Goal: Use online tool/utility: Utilize a website feature to perform a specific function

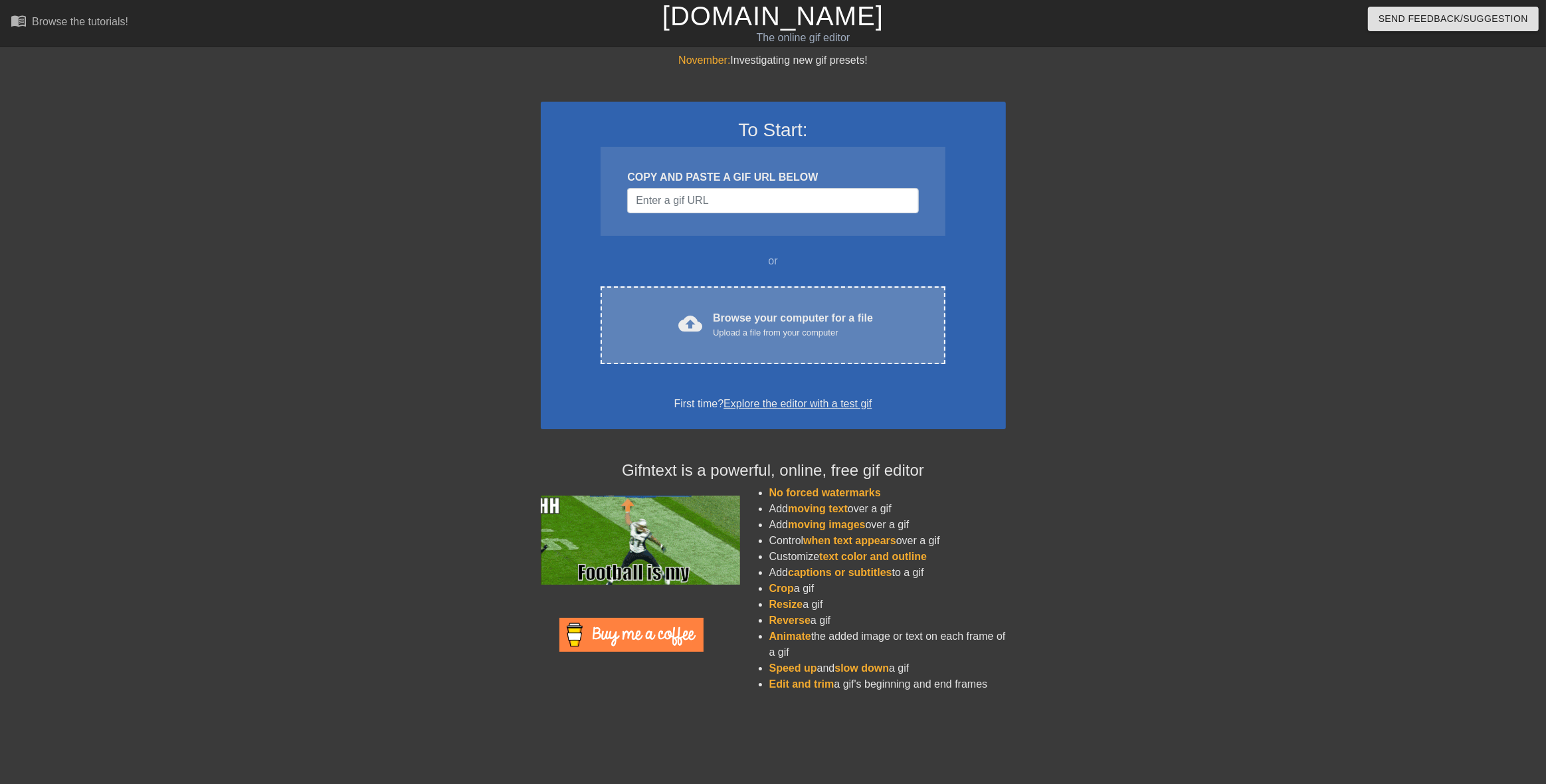
click at [797, 329] on div "Upload a file from your computer" at bounding box center [793, 333] width 160 height 13
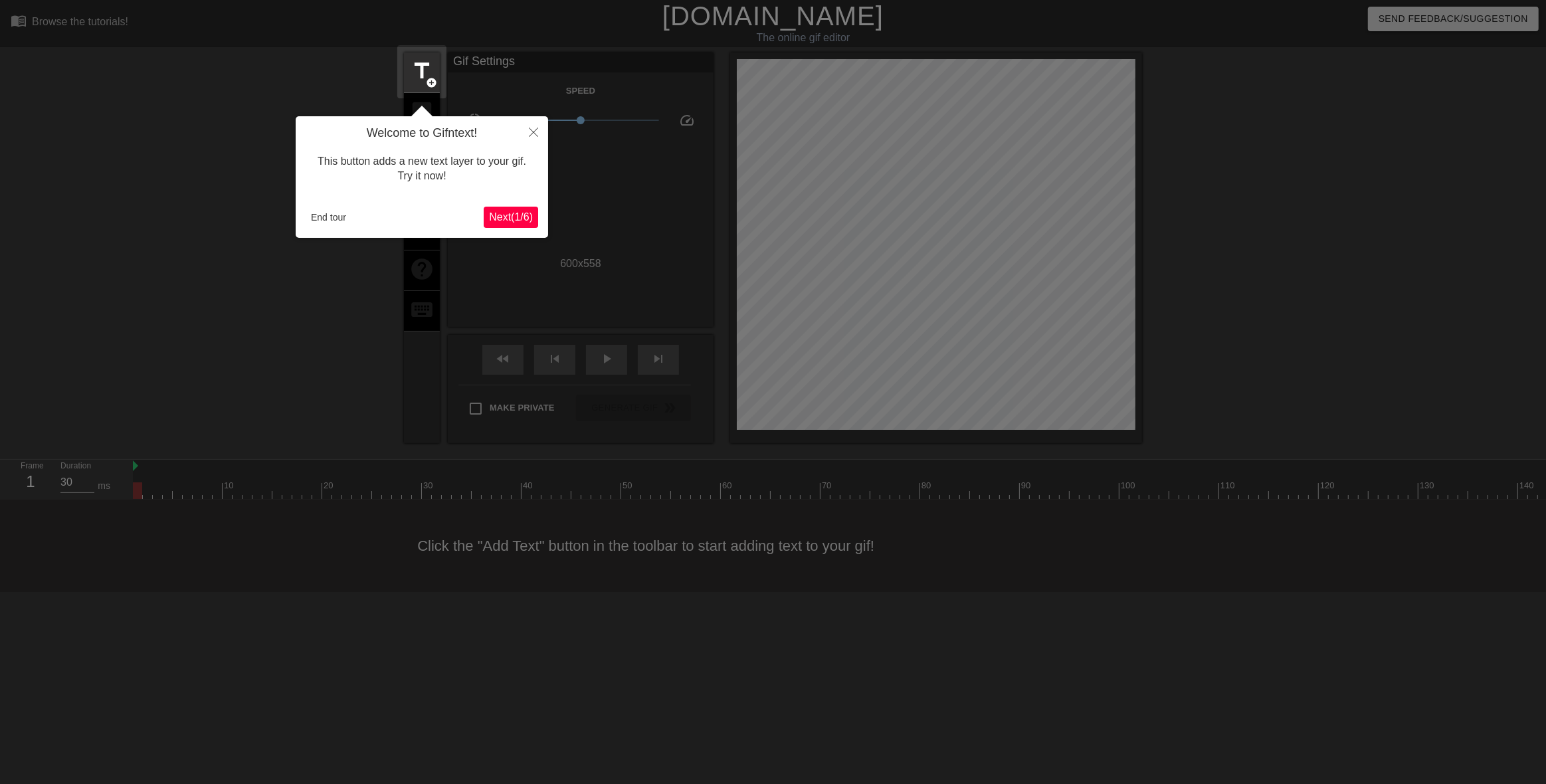
click at [513, 217] on span "Next ( 1 / 6 )" at bounding box center [511, 217] width 44 height 11
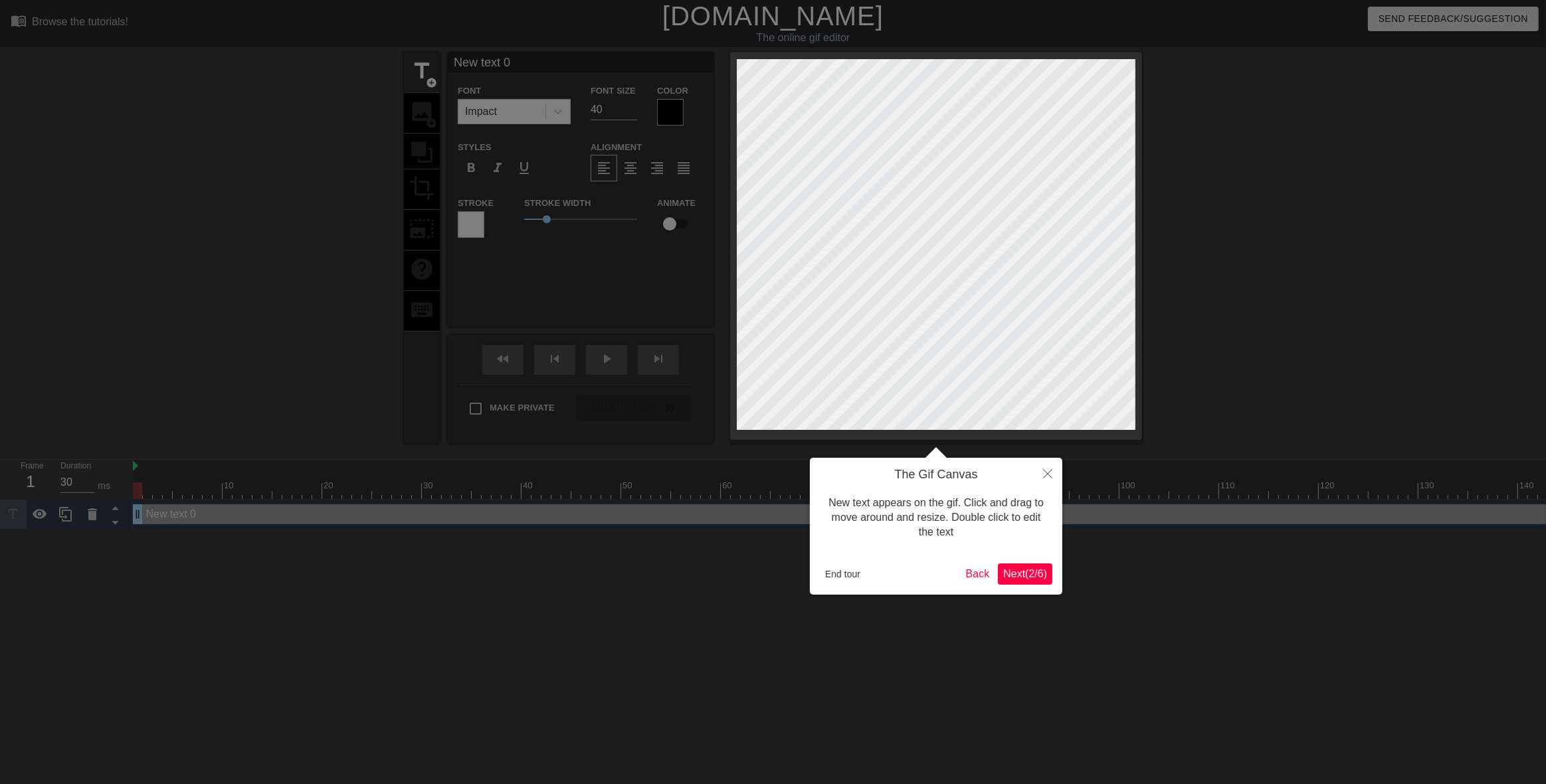
click at [1030, 576] on span "Next ( 2 / 6 )" at bounding box center [1025, 574] width 44 height 11
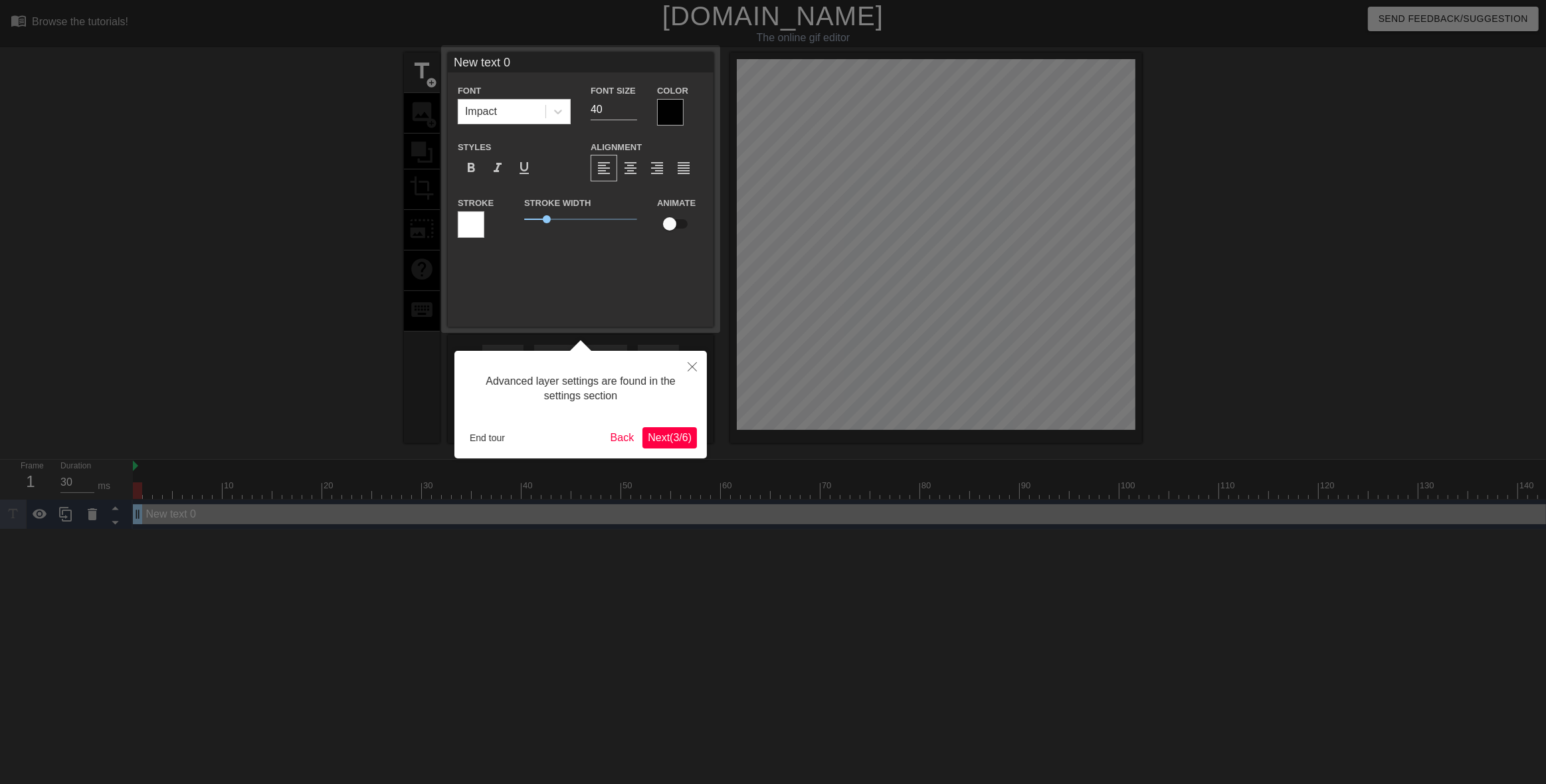
click at [659, 439] on span "Next ( 3 / 6 )" at bounding box center [669, 438] width 44 height 11
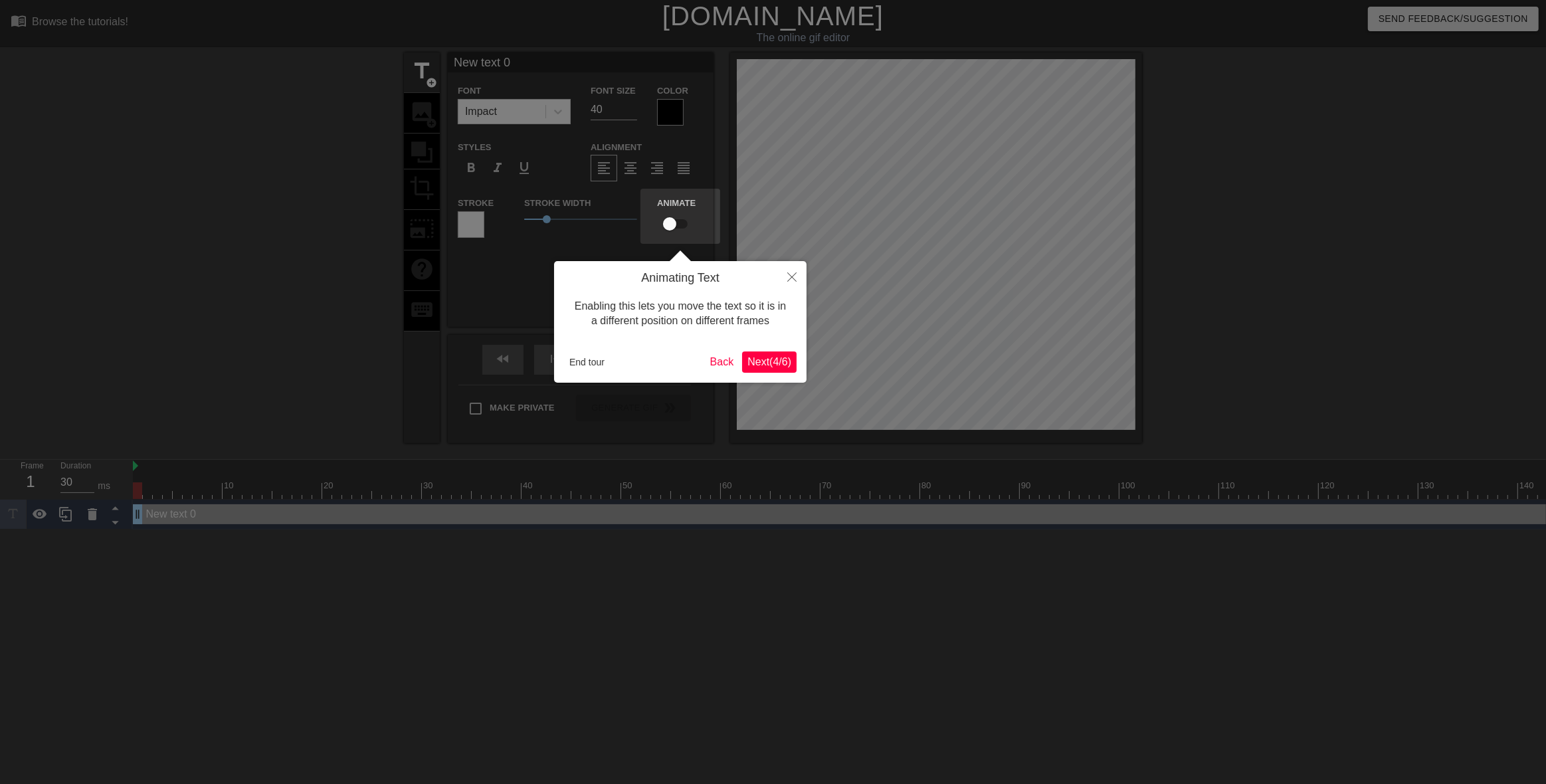
click at [764, 362] on span "Next ( 4 / 6 )" at bounding box center [769, 362] width 44 height 11
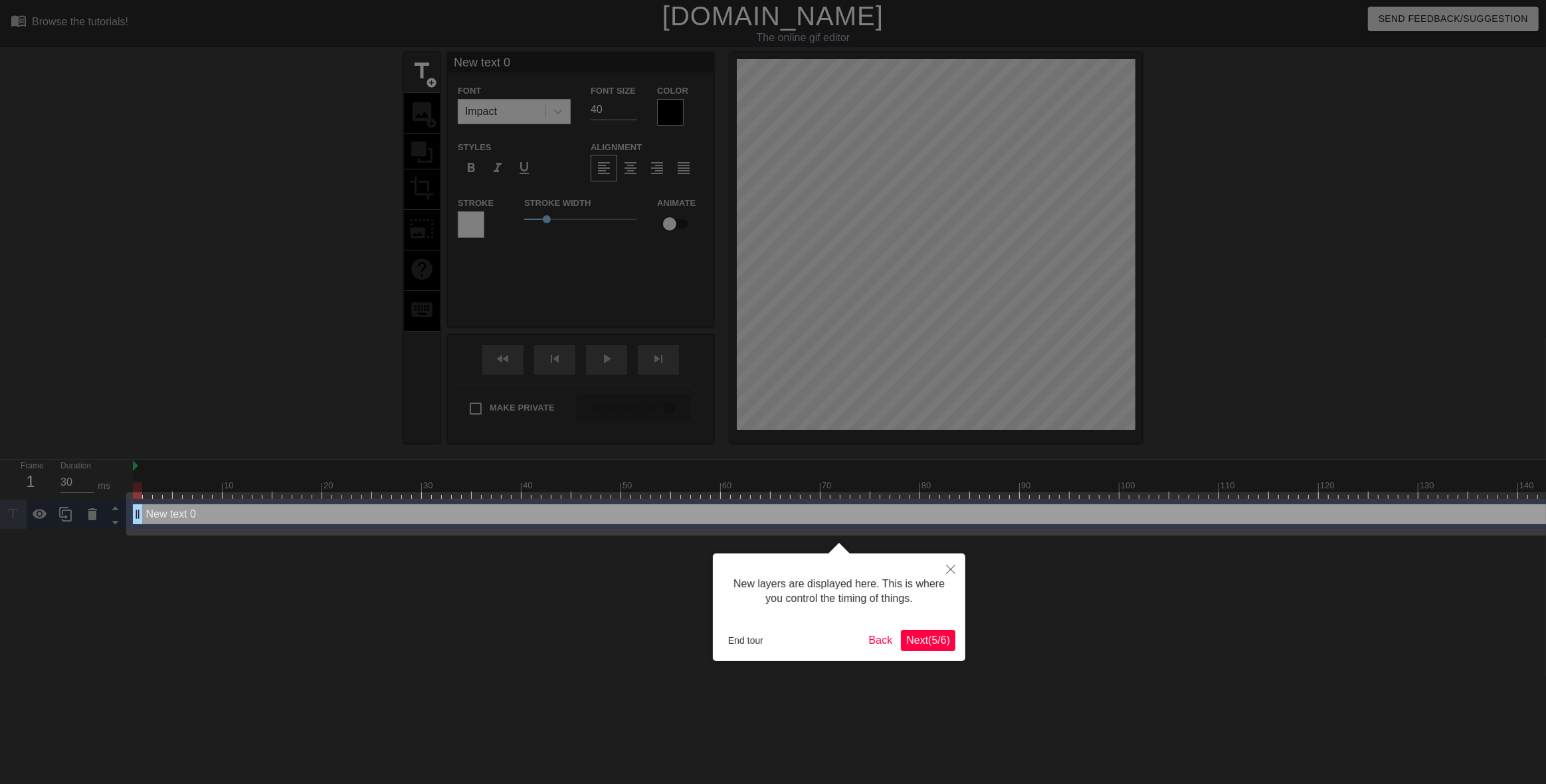
click at [922, 641] on span "Next ( 5 / 6 )" at bounding box center [928, 640] width 44 height 11
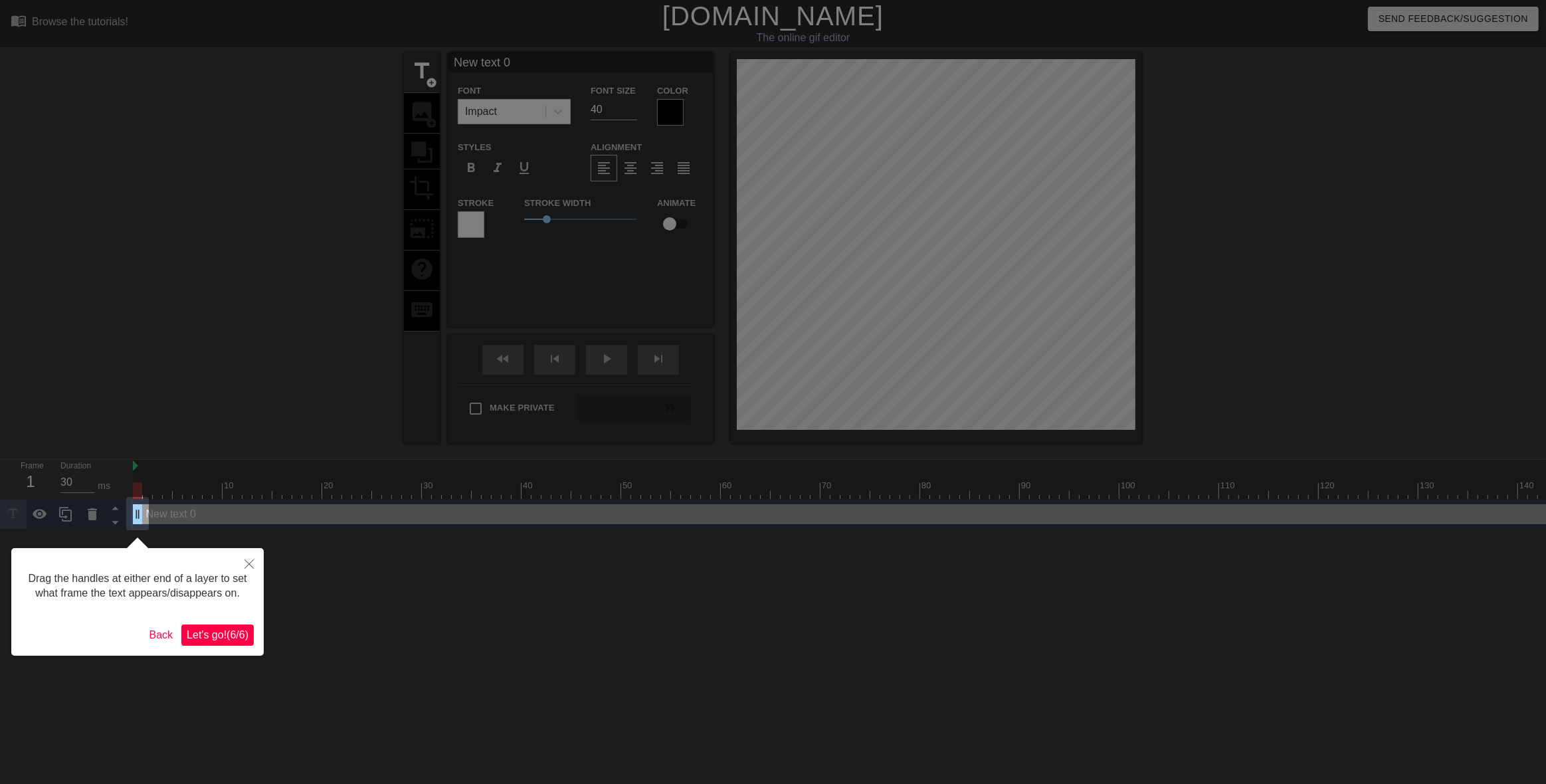
click at [219, 629] on span "Let's go! ( 6 / 6 )" at bounding box center [218, 634] width 62 height 11
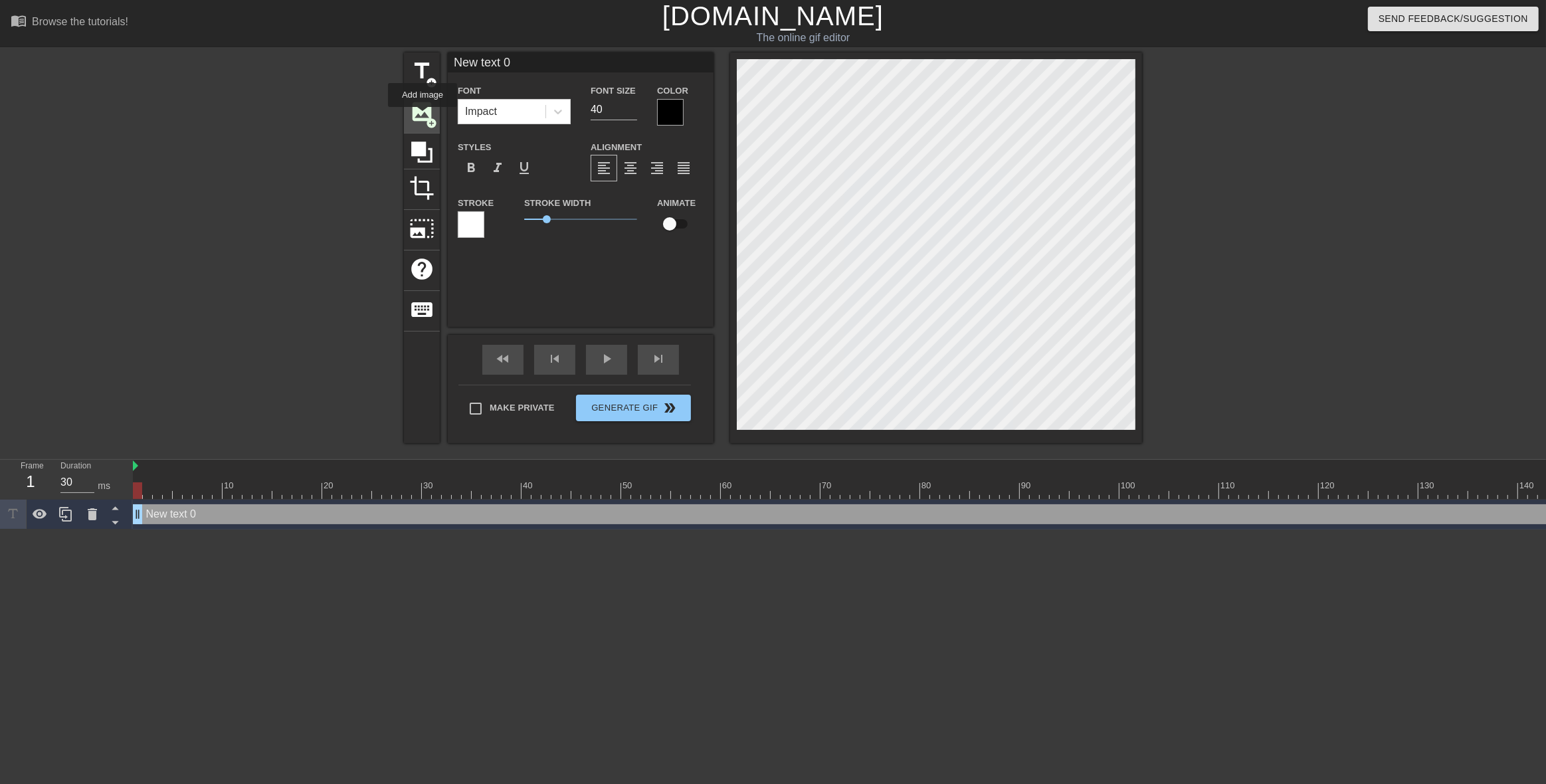
click at [423, 117] on span "image" at bounding box center [422, 111] width 25 height 25
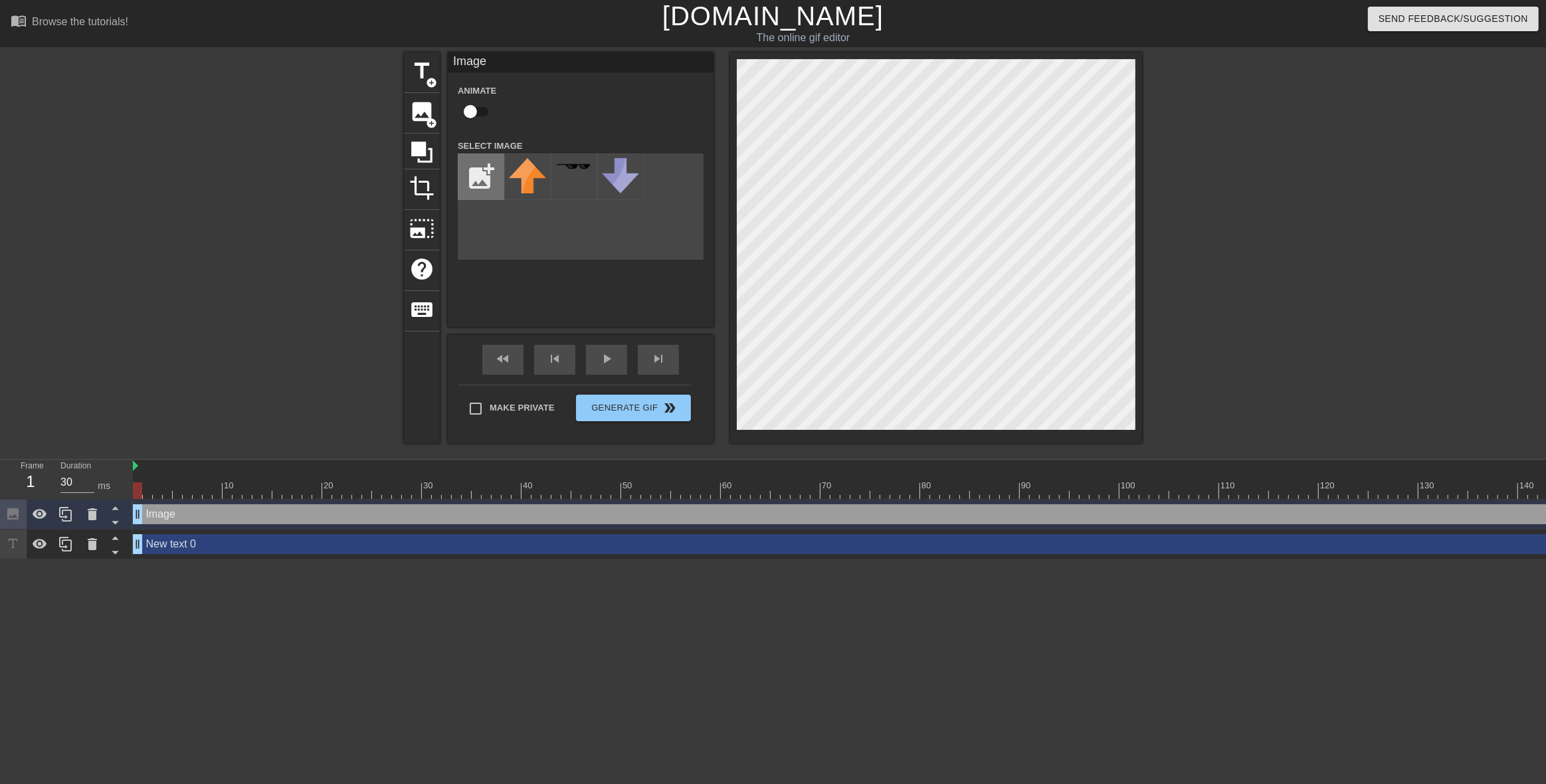
click at [485, 181] on input "file" at bounding box center [481, 176] width 45 height 45
type input "C:\fakepath\camphoto_684387517.jpg"
click at [516, 359] on div "fast_rewind" at bounding box center [503, 359] width 41 height 30
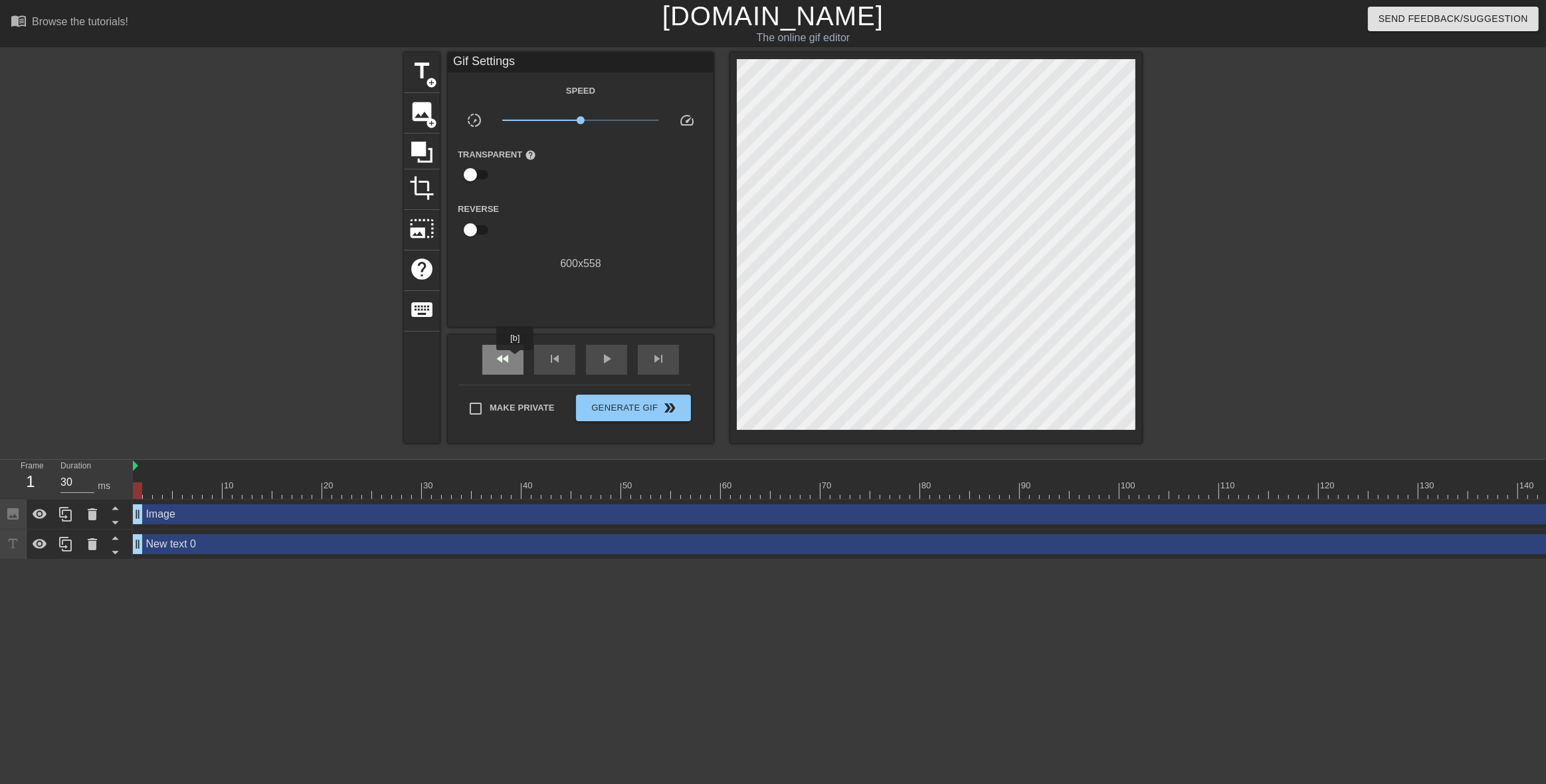
click at [516, 359] on div "fast_rewind" at bounding box center [503, 359] width 41 height 30
click at [565, 365] on div "skip_previous" at bounding box center [554, 359] width 41 height 30
click at [528, 366] on div "fast_rewind skip_previous play_arrow skip_next" at bounding box center [581, 360] width 217 height 50
click at [513, 366] on div "fast_rewind" at bounding box center [503, 359] width 41 height 30
click at [418, 105] on span "image" at bounding box center [422, 111] width 25 height 25
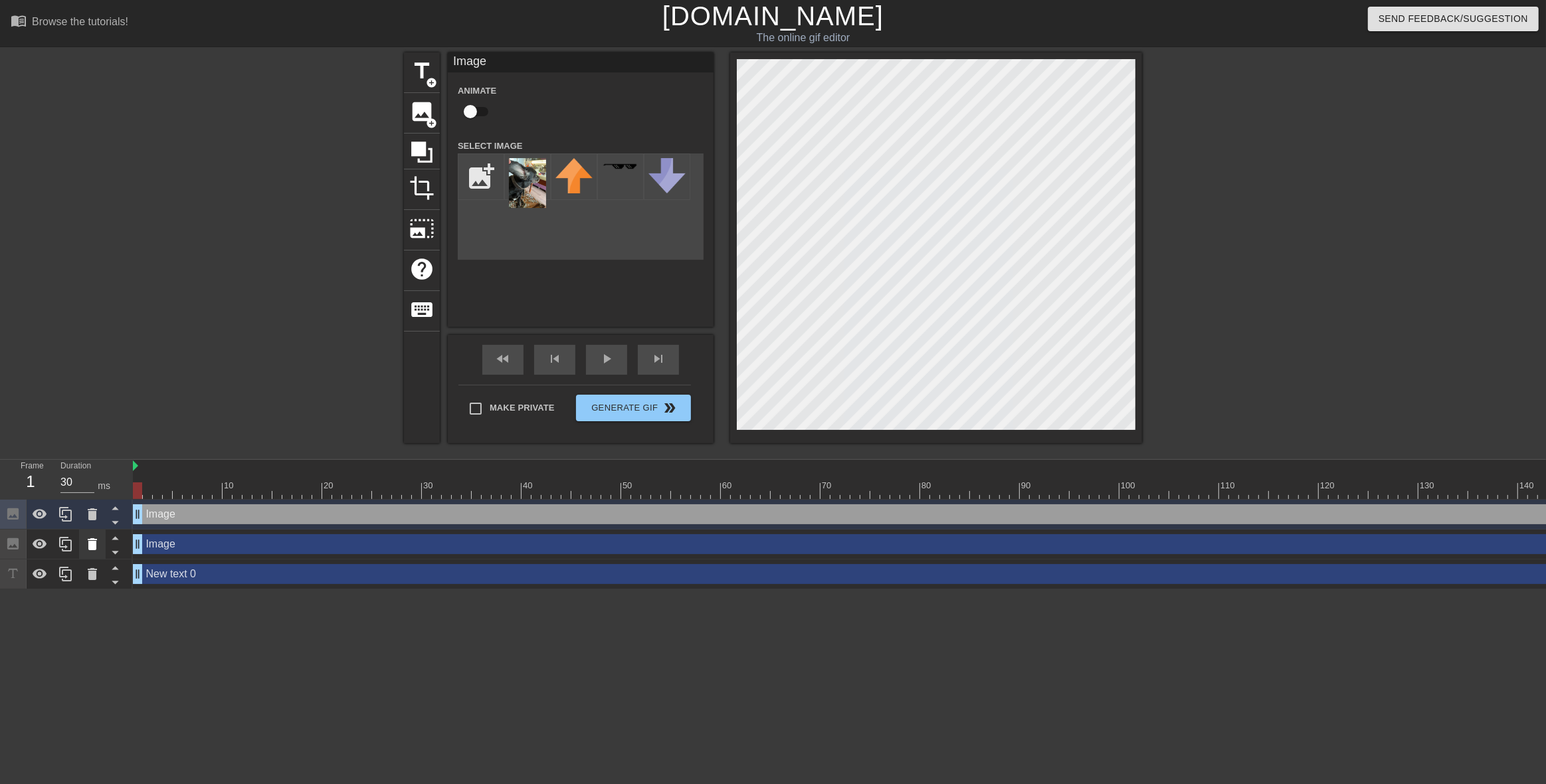
click at [87, 550] on icon at bounding box center [92, 544] width 16 height 16
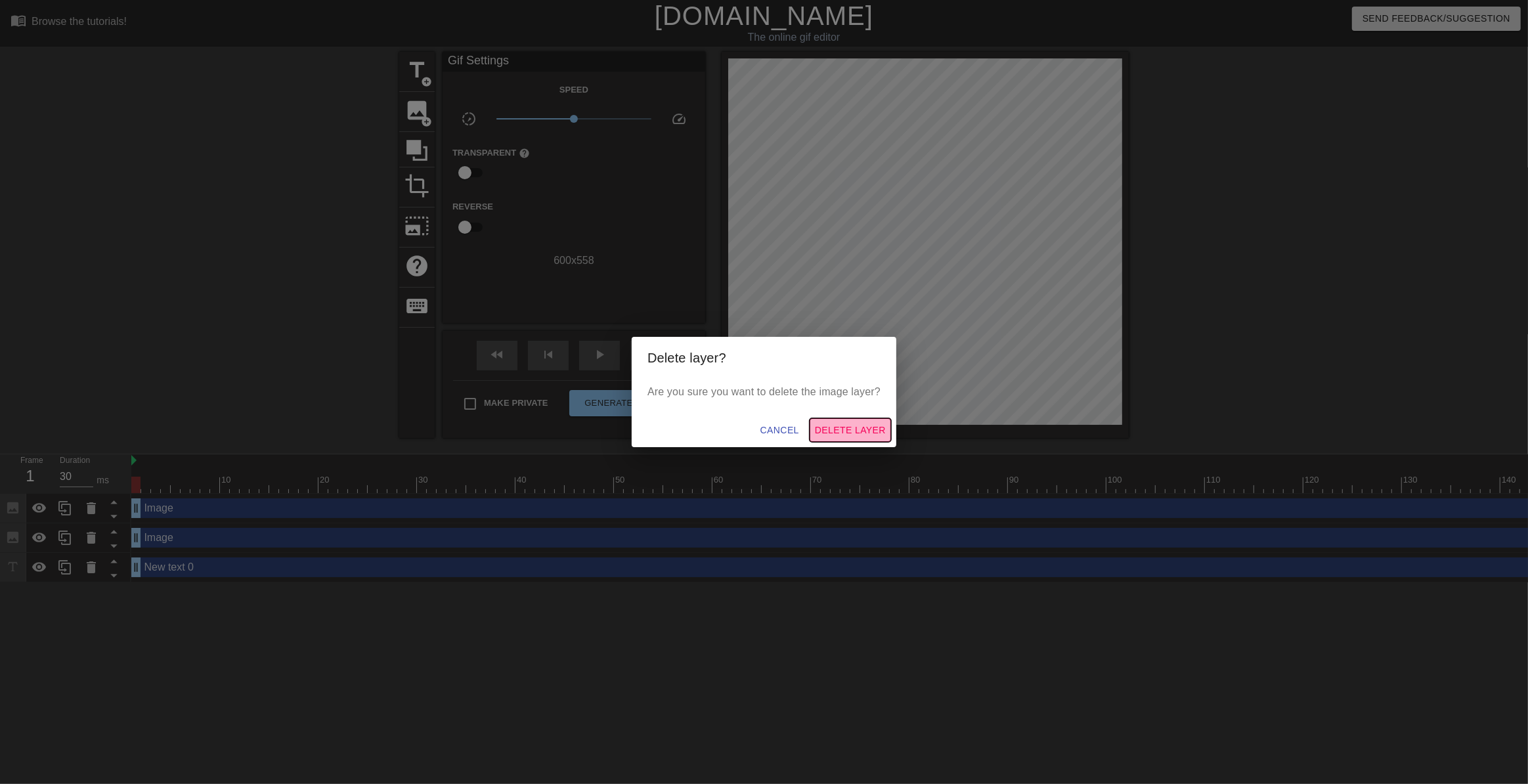
click at [860, 422] on span "Delete Layer" at bounding box center [850, 430] width 71 height 17
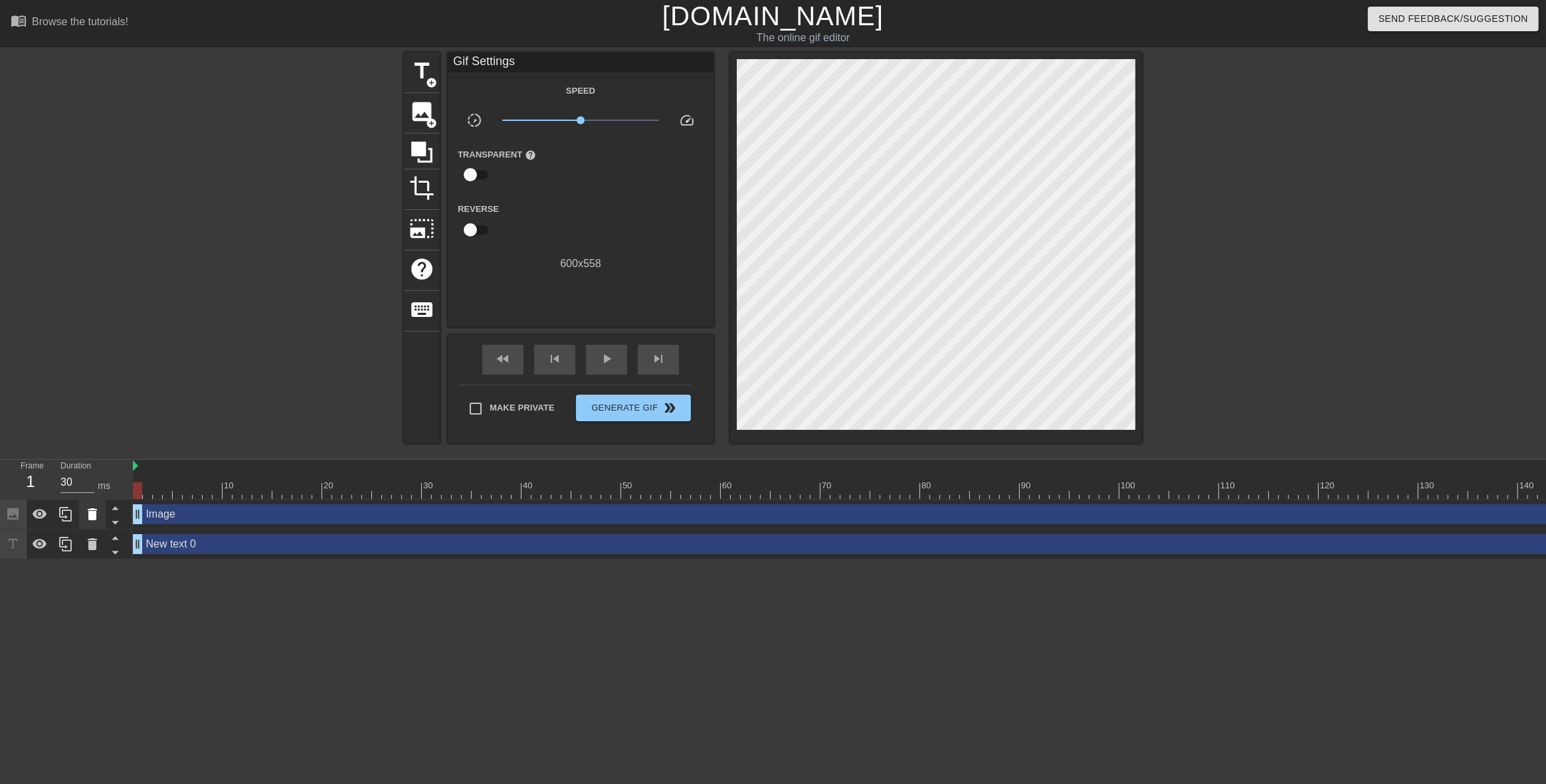
click at [95, 513] on icon at bounding box center [91, 514] width 9 height 12
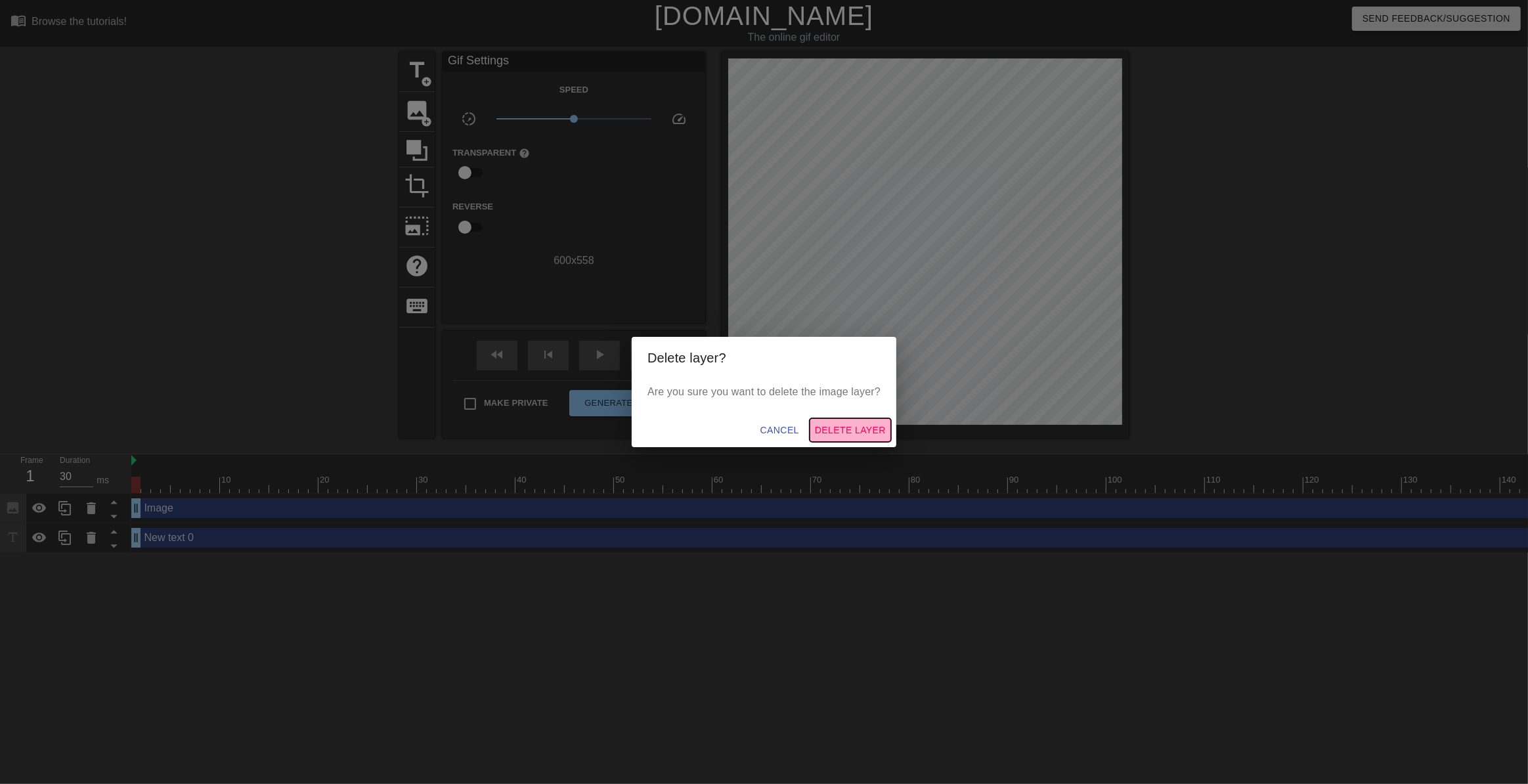
click at [854, 423] on span "Delete Layer" at bounding box center [850, 430] width 71 height 17
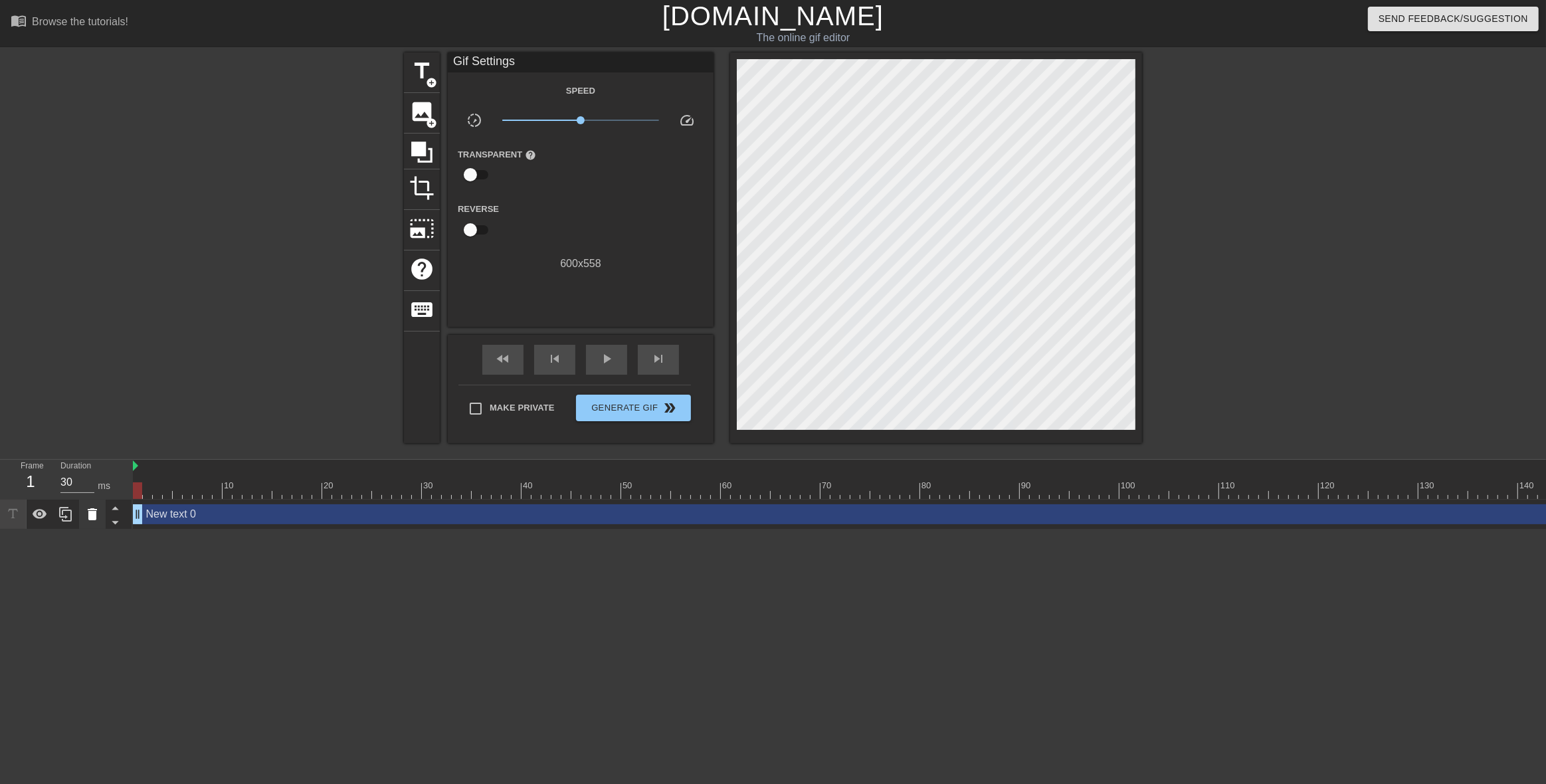
click at [93, 517] on icon at bounding box center [91, 514] width 9 height 12
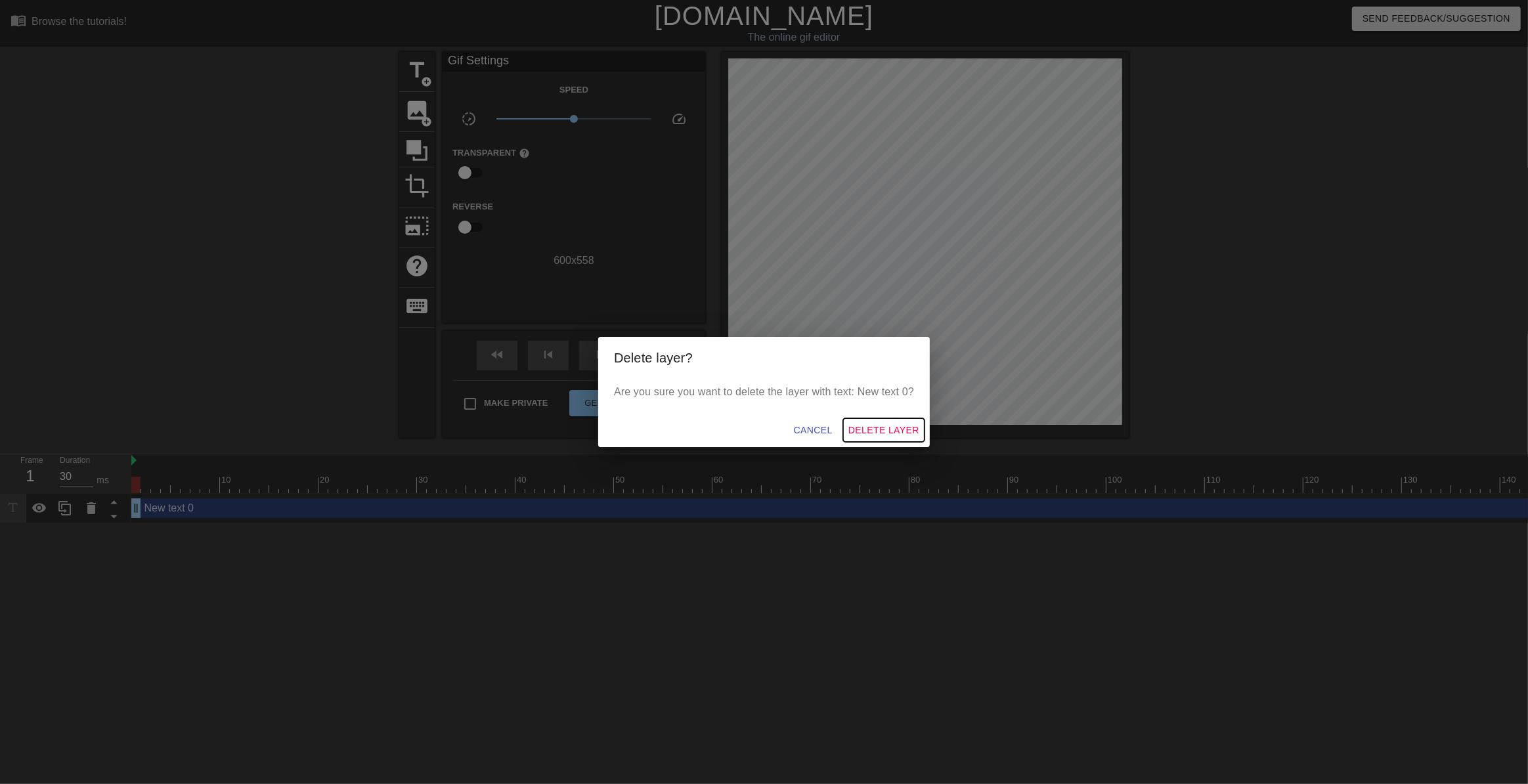
click at [905, 427] on span "Delete Layer" at bounding box center [884, 430] width 71 height 17
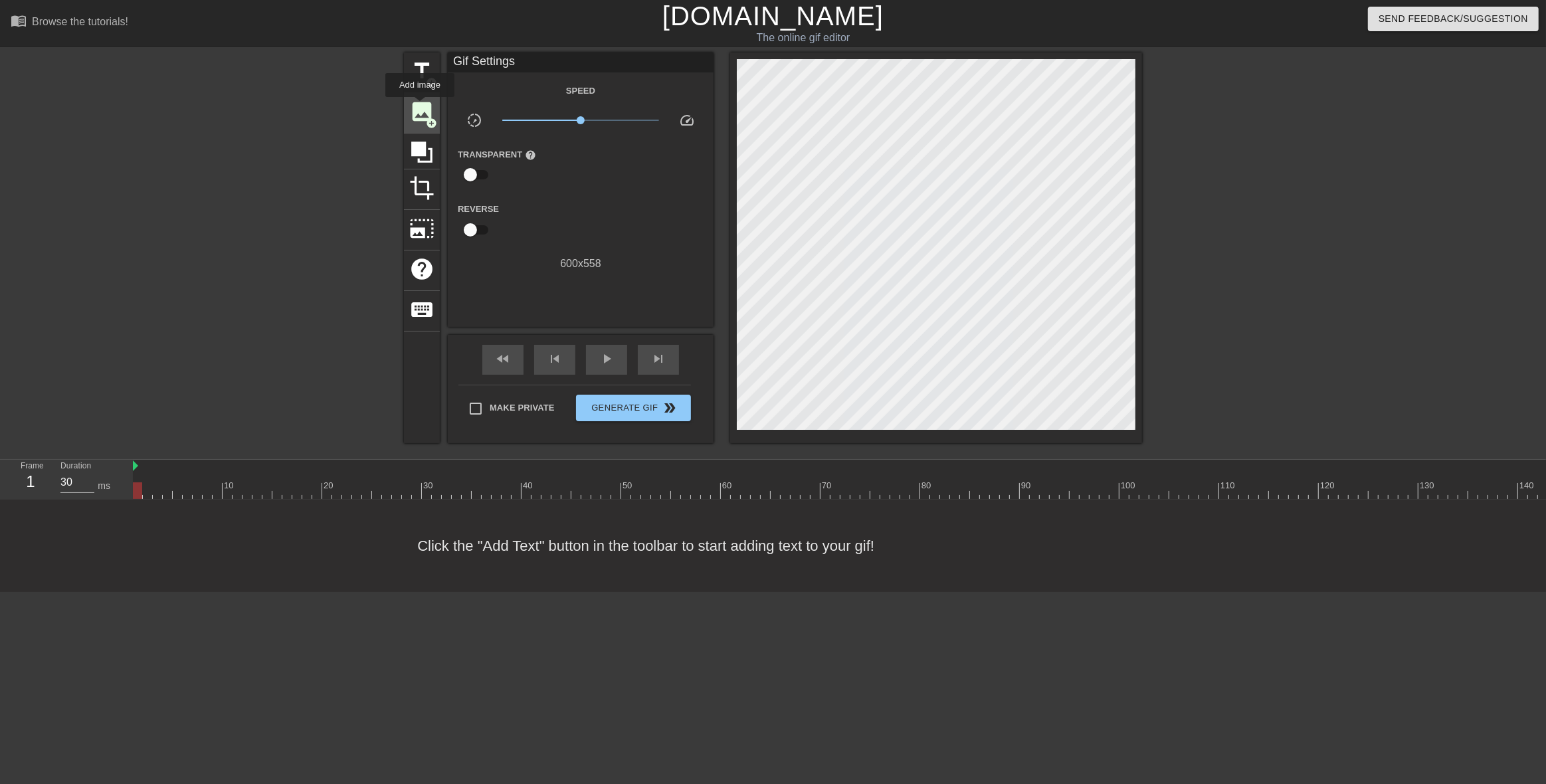
click at [420, 106] on span "image" at bounding box center [422, 111] width 25 height 25
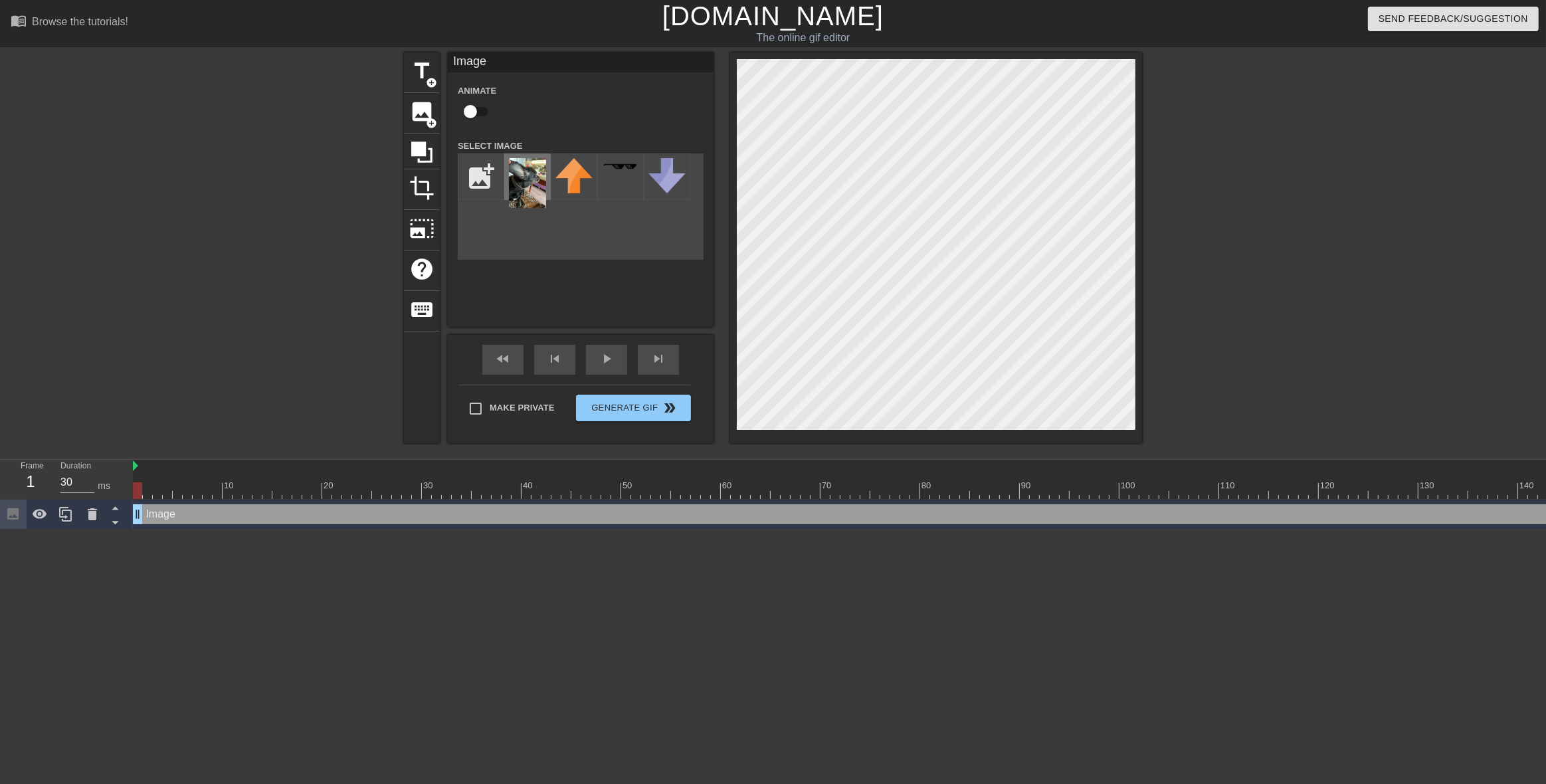
click at [531, 198] on img at bounding box center [528, 183] width 37 height 50
click at [715, 235] on div "title add_circle image add_circle crop photo_size_select_large help keyboard Im…" at bounding box center [773, 248] width 738 height 391
click at [736, 302] on div at bounding box center [936, 248] width 412 height 391
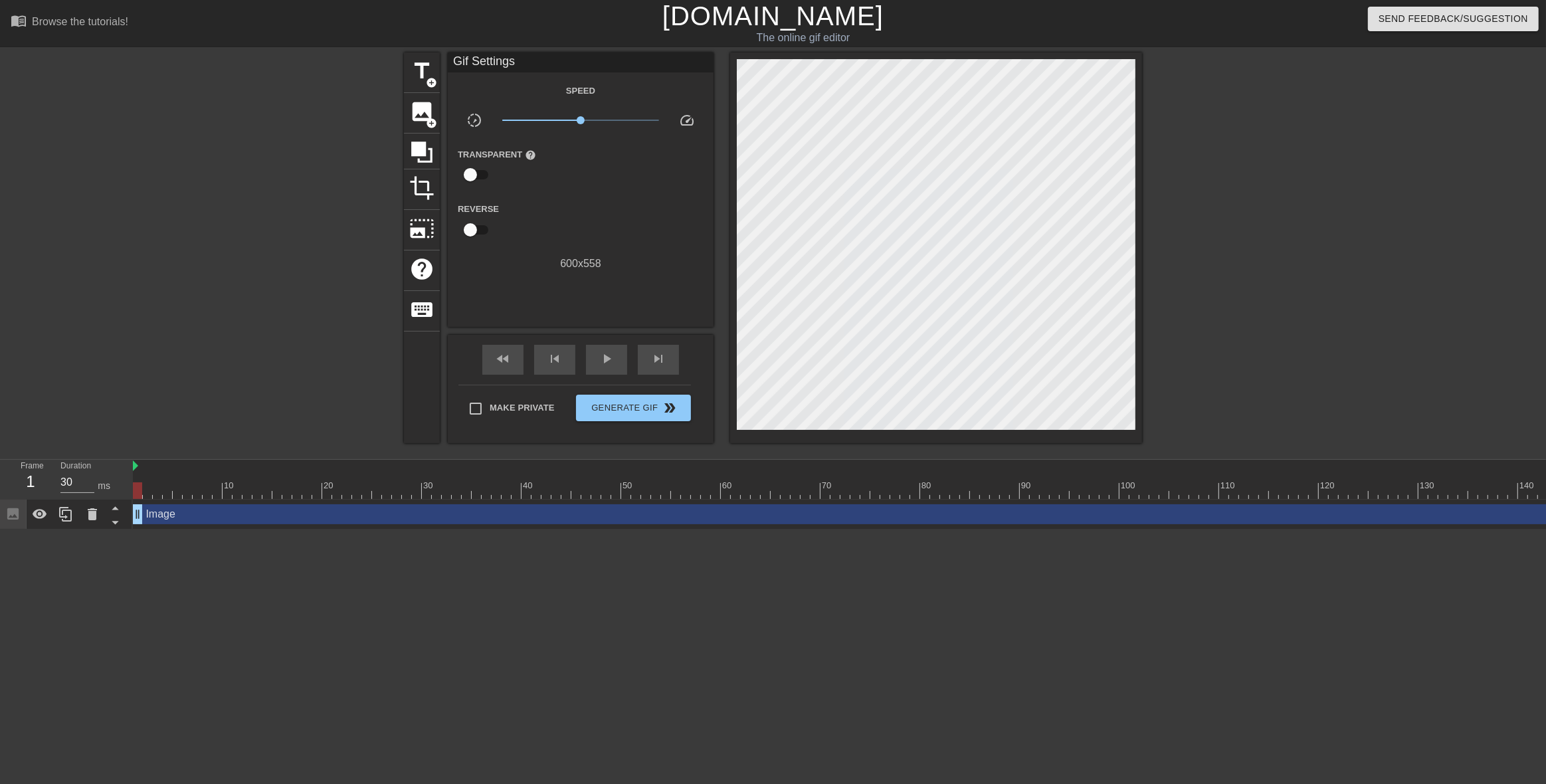
click at [1263, 327] on div at bounding box center [1258, 252] width 199 height 398
click at [632, 410] on span "Generate Gif double_arrow" at bounding box center [633, 408] width 104 height 16
